Goal: Transaction & Acquisition: Book appointment/travel/reservation

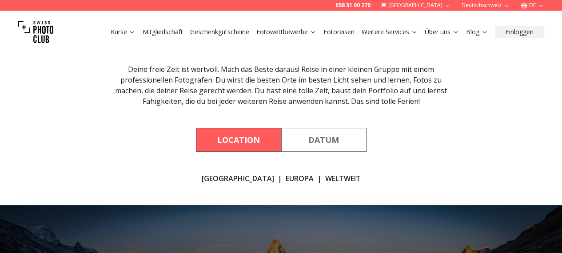
scroll to position [222, 0]
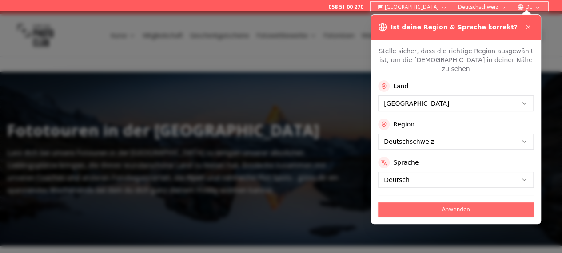
click at [431, 202] on button "Anwenden" at bounding box center [455, 209] width 155 height 14
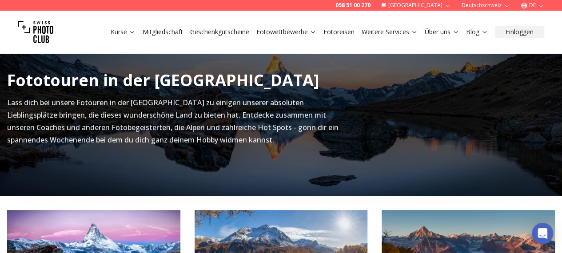
scroll to position [178, 0]
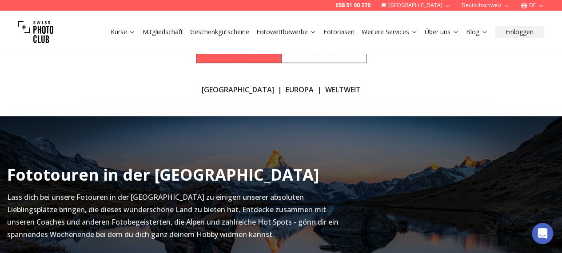
click at [340, 30] on link "Fotoreisen" at bounding box center [338, 32] width 31 height 9
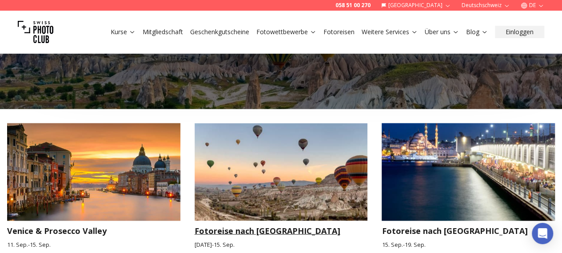
scroll to position [799, 0]
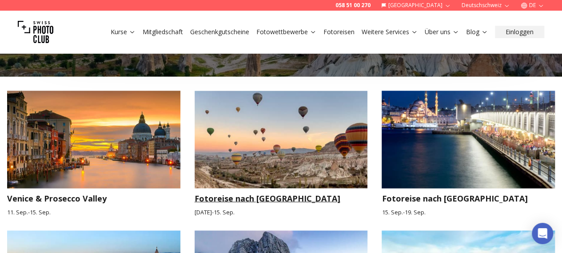
click at [272, 192] on h3 "Fotoreise nach [GEOGRAPHIC_DATA]" at bounding box center [280, 198] width 173 height 12
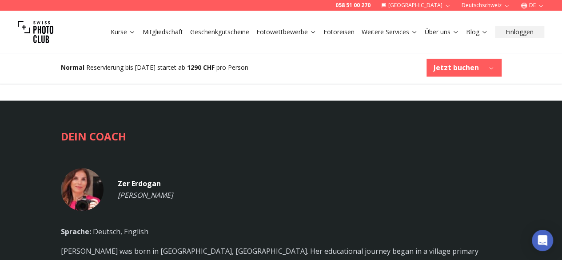
scroll to position [2486, 0]
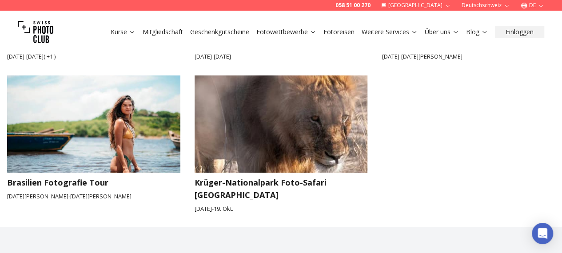
scroll to position [1509, 0]
